Goal: Task Accomplishment & Management: Complete application form

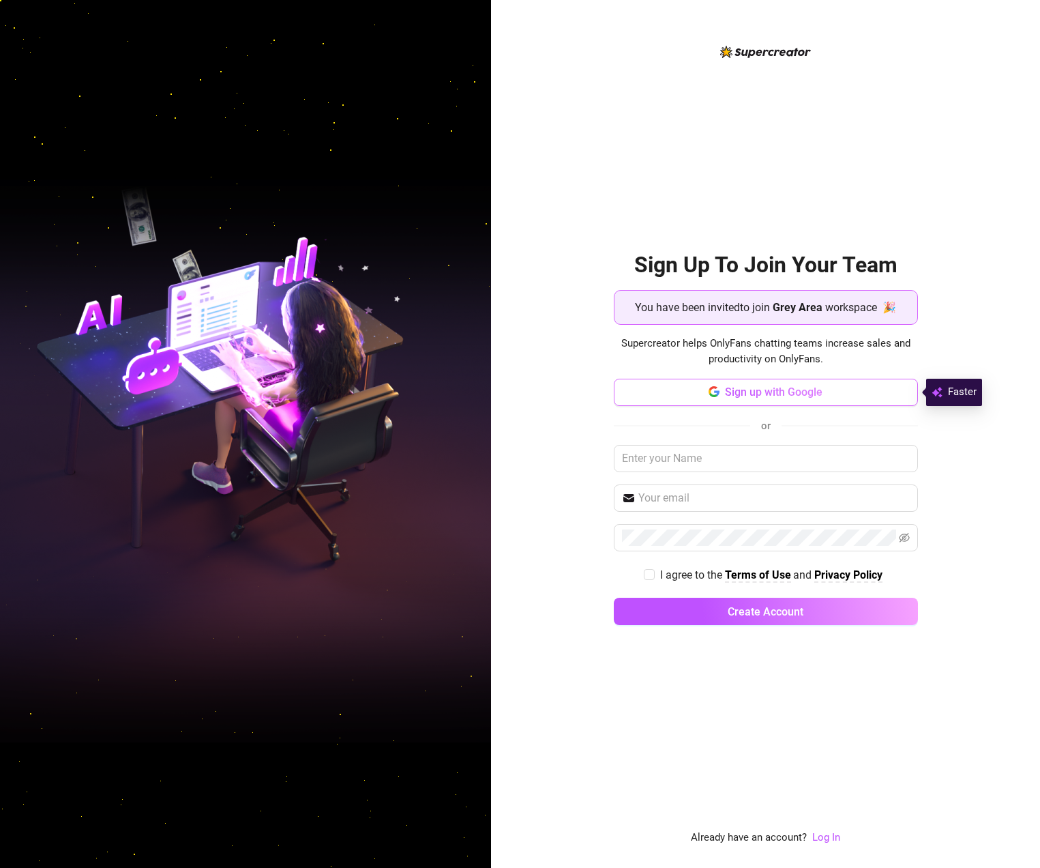
click at [834, 400] on button "Sign up with Google" at bounding box center [766, 392] width 304 height 27
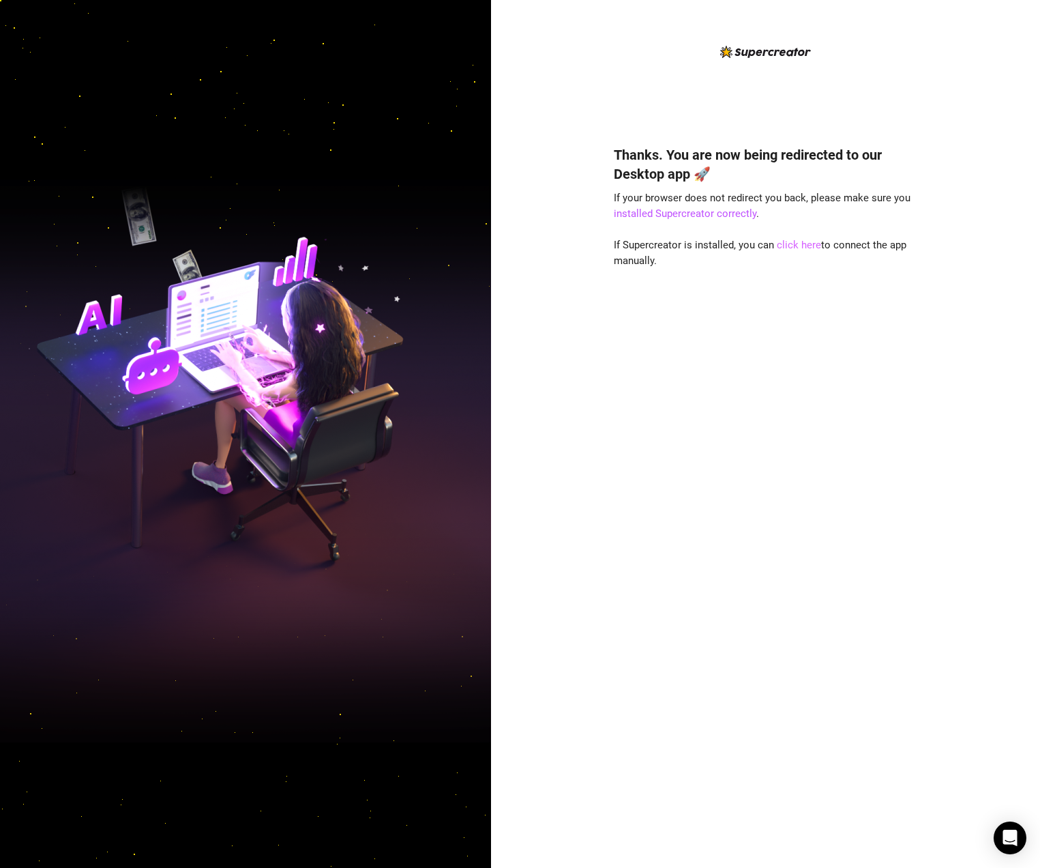
click at [782, 248] on link "click here" at bounding box center [799, 245] width 44 height 12
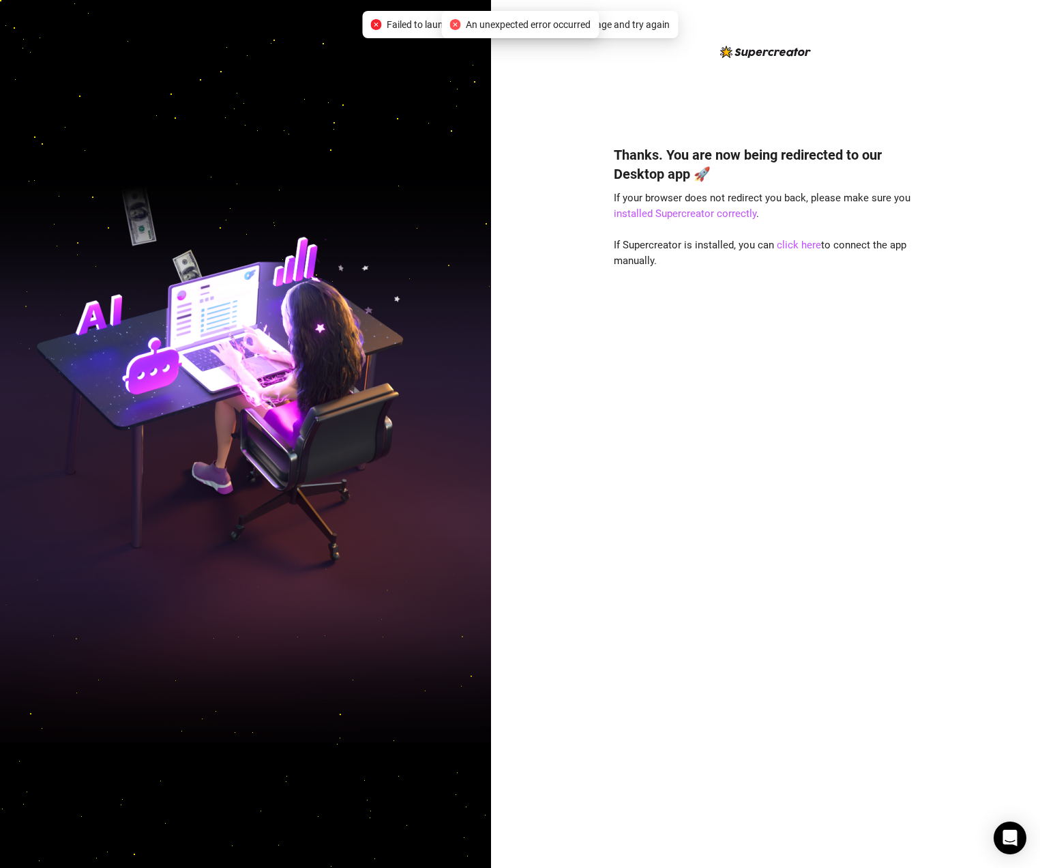
click at [582, 33] on div "An unexpected error occurred" at bounding box center [520, 24] width 158 height 27
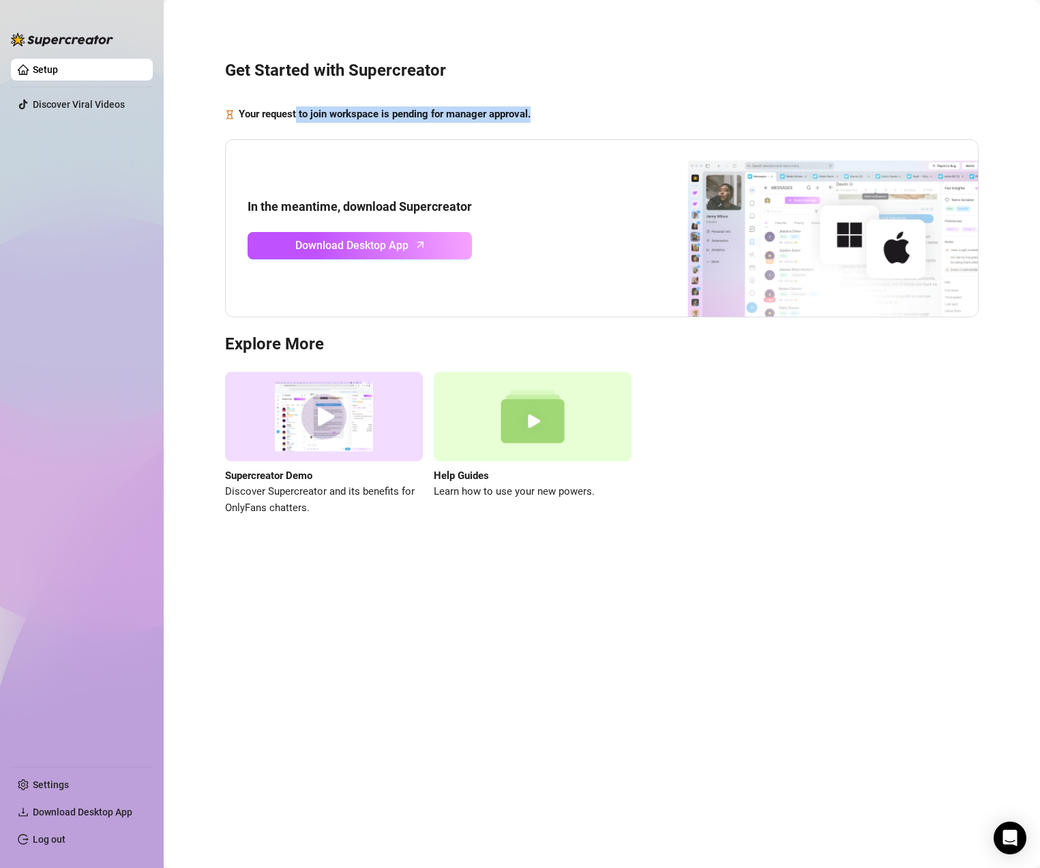
drag, startPoint x: 298, startPoint y: 107, endPoint x: 451, endPoint y: 126, distance: 154.0
click at [451, 126] on div "Get Started with Supercreator Your request to join workspace is pending for man…" at bounding box center [601, 280] width 849 height 541
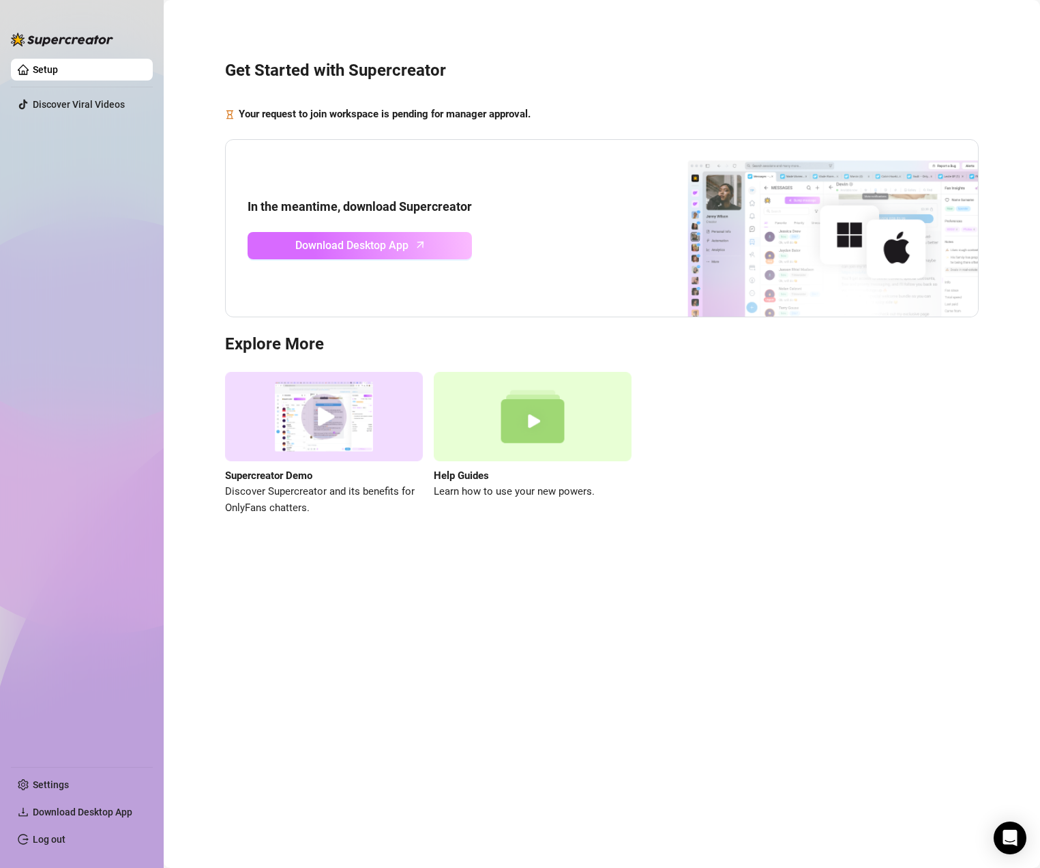
click at [341, 241] on span "Download Desktop App" at bounding box center [351, 245] width 113 height 17
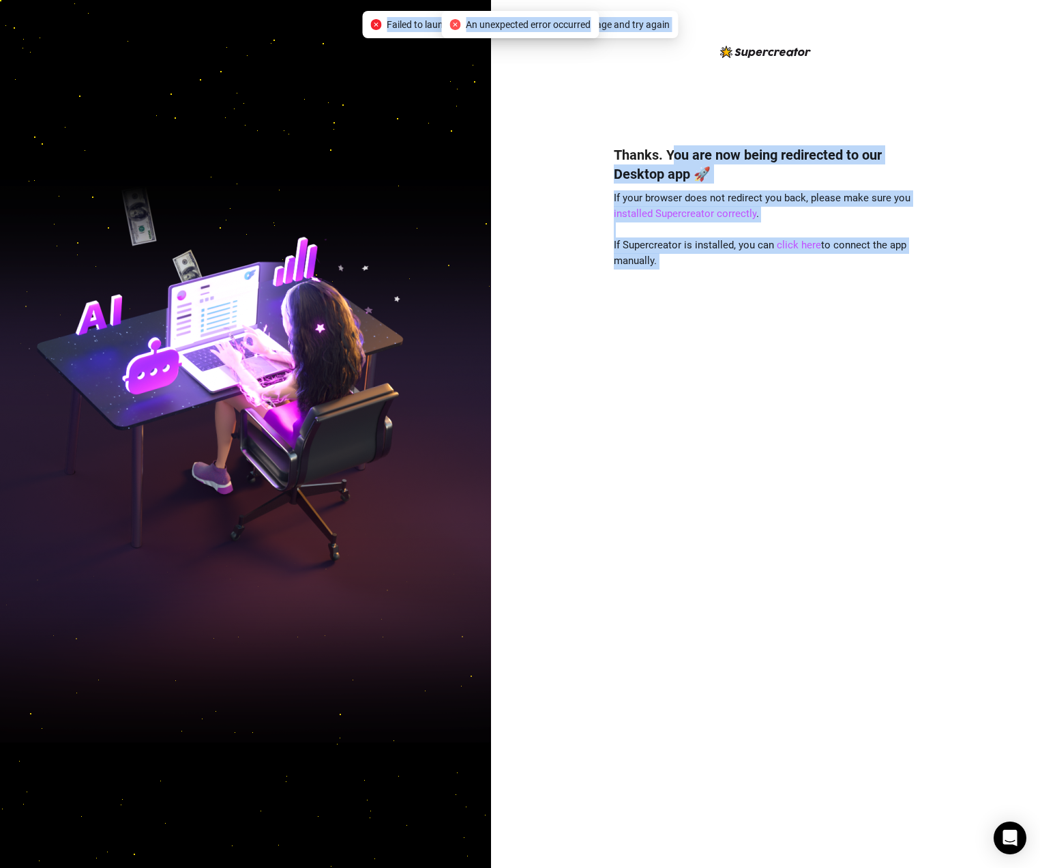
drag, startPoint x: 488, startPoint y: 35, endPoint x: 671, endPoint y: 155, distance: 218.4
click at [671, 155] on body "Thanks. You are now being redirected to our Desktop app 🚀 If your browser does …" at bounding box center [520, 434] width 1040 height 868
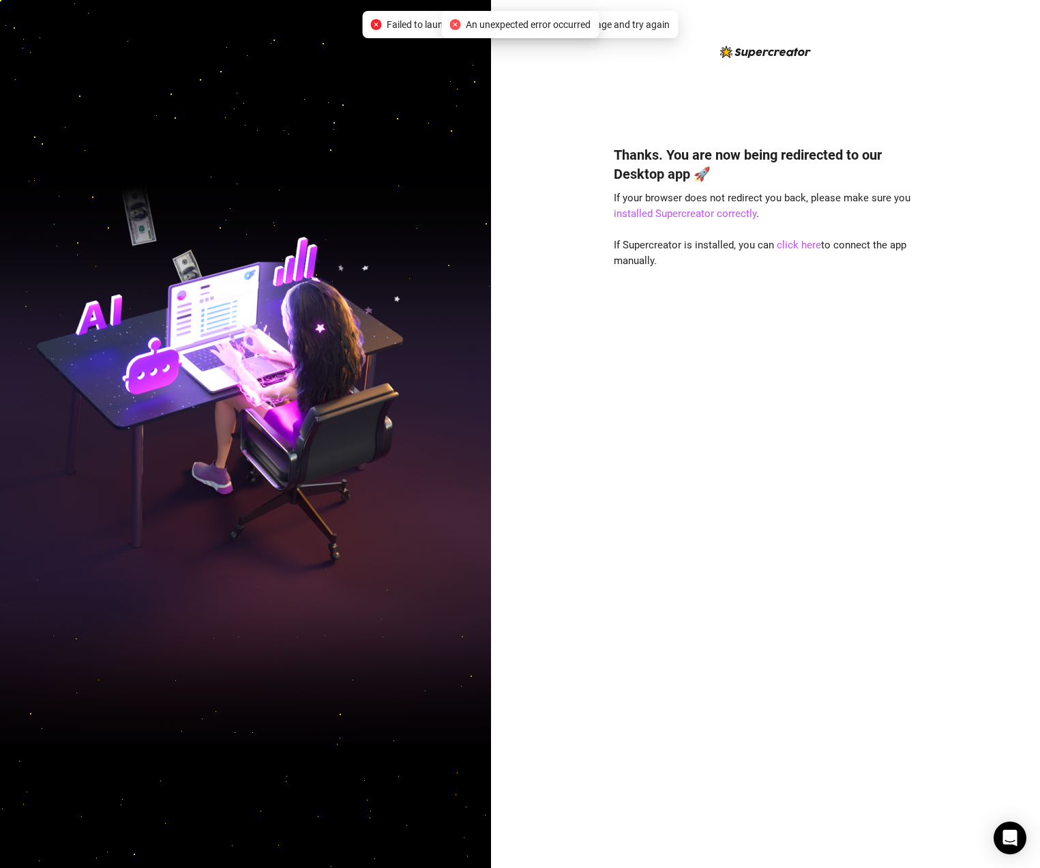
click at [638, 202] on span "If your browser does not redirect you back, please make sure you installed Supe…" at bounding box center [762, 206] width 297 height 29
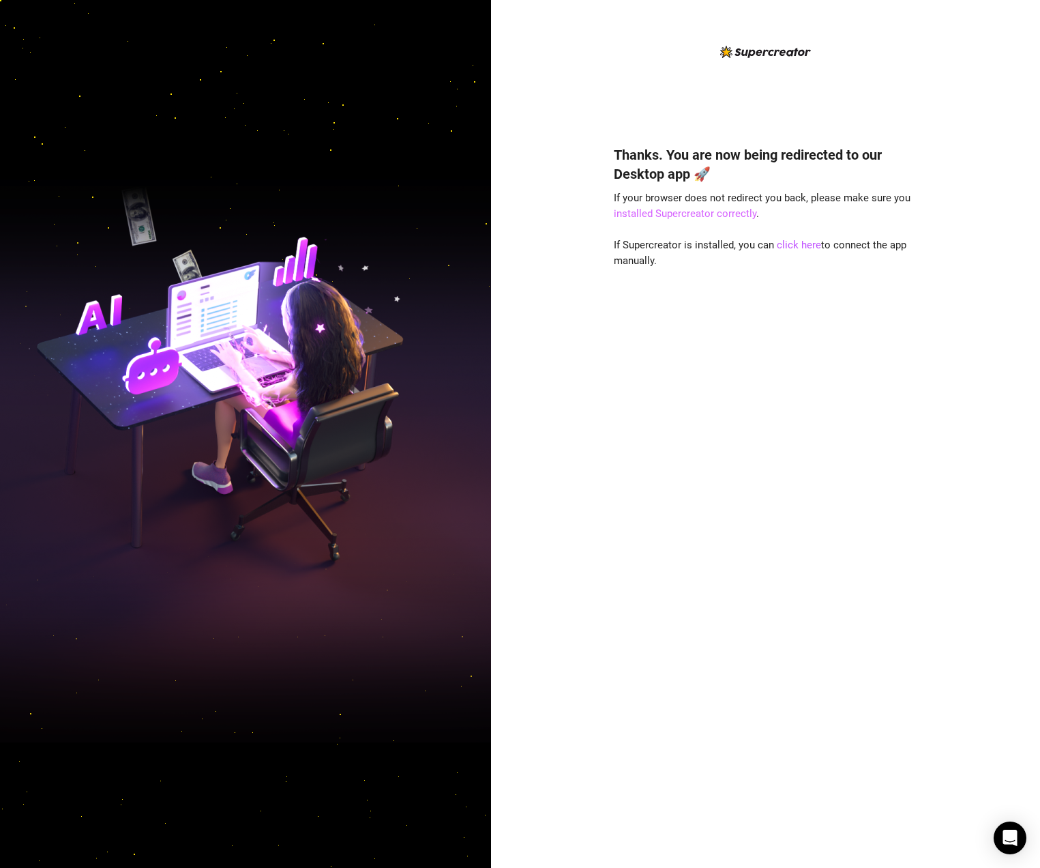
click at [642, 218] on link "installed Supercreator correctly" at bounding box center [685, 213] width 143 height 12
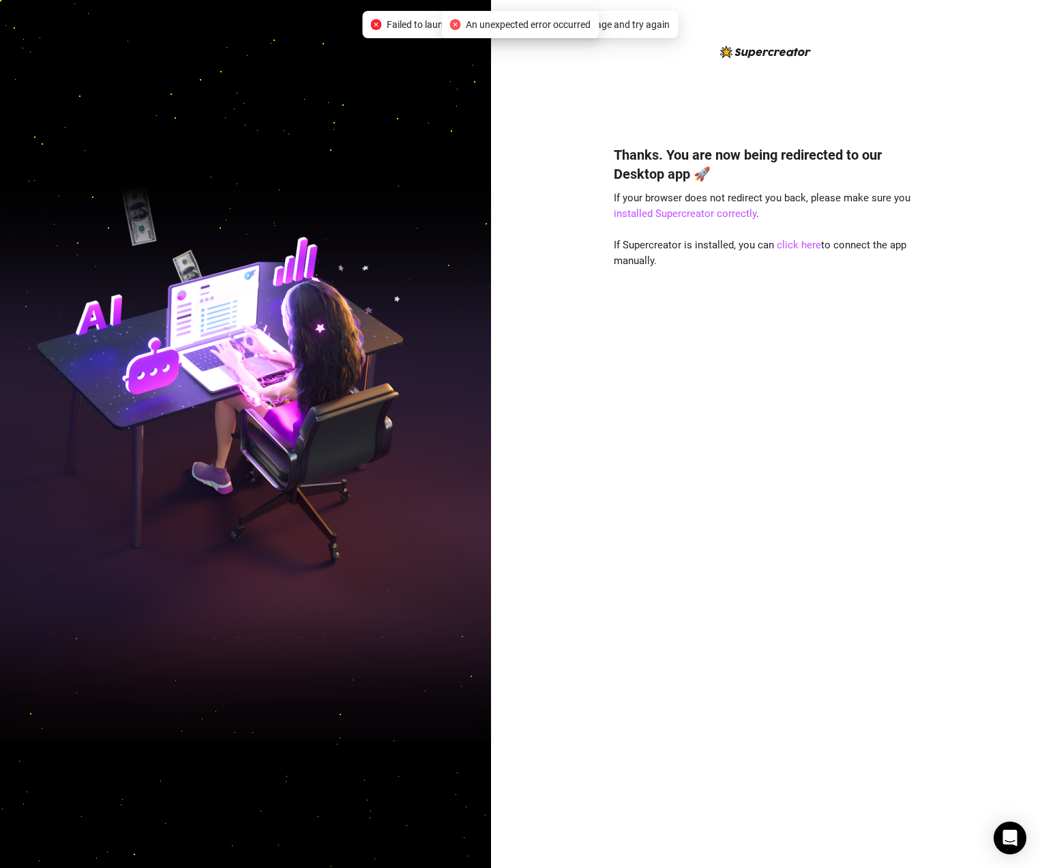
click at [383, 20] on div "Failed to launch desktop app. Please refresh the page and try again" at bounding box center [519, 24] width 299 height 15
click at [660, 303] on div "Thanks. You are now being redirected to our Desktop app 🚀 If your browser does …" at bounding box center [766, 486] width 304 height 719
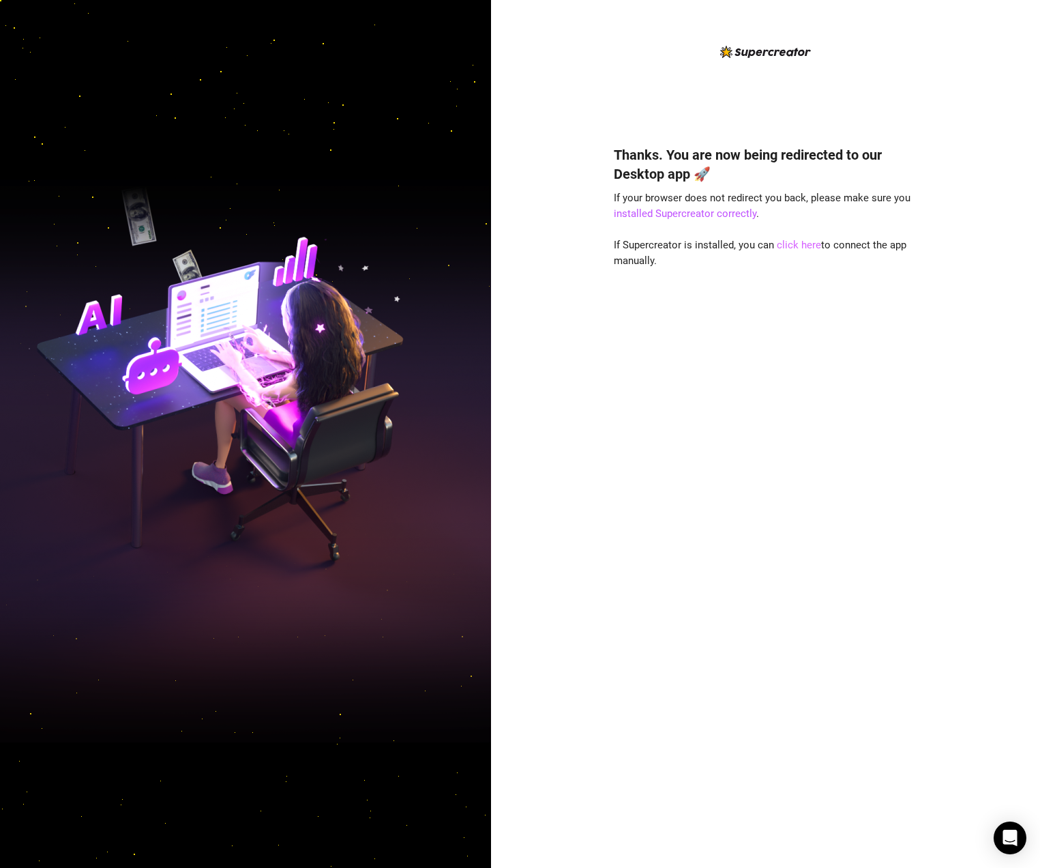
click at [797, 244] on link "click here" at bounding box center [799, 245] width 44 height 12
